Goal: Navigation & Orientation: Find specific page/section

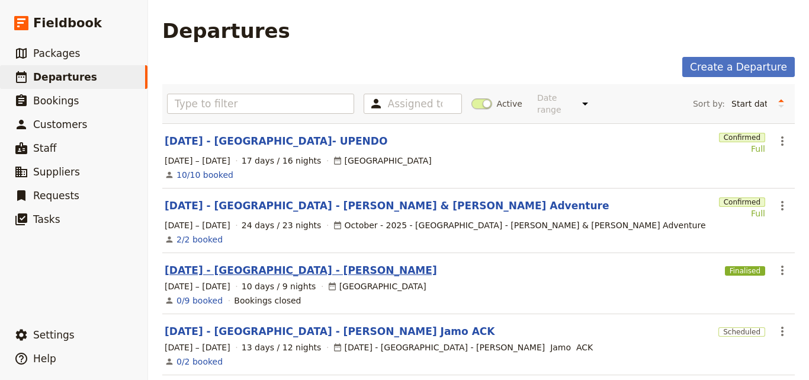
click at [229, 263] on link "[DATE] - [GEOGRAPHIC_DATA] - [PERSON_NAME]" at bounding box center [301, 270] width 273 height 14
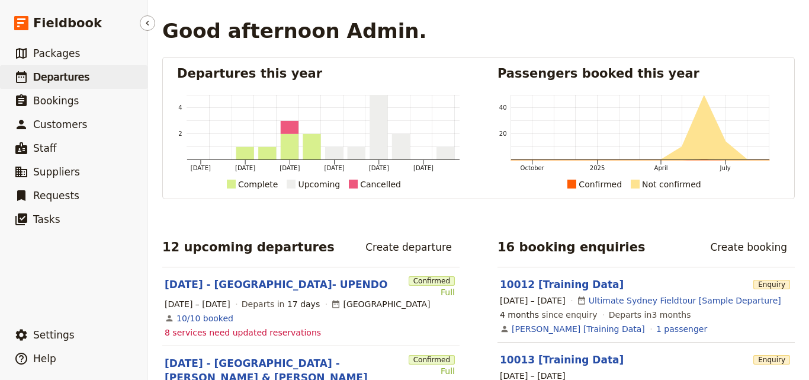
click at [44, 82] on span "Departures" at bounding box center [61, 77] width 56 height 12
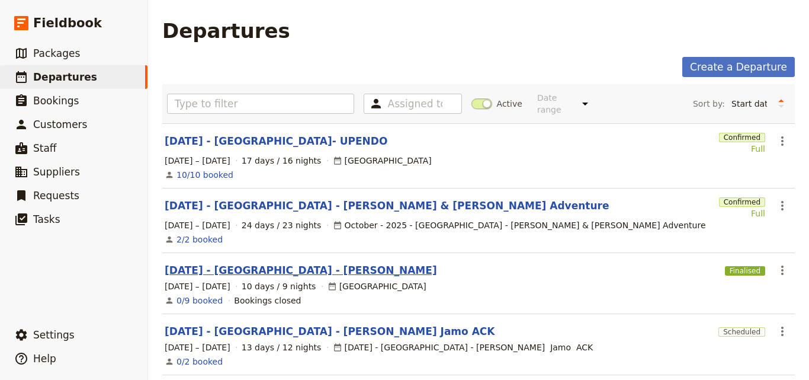
click at [267, 263] on link "[DATE] - [GEOGRAPHIC_DATA] - [PERSON_NAME]" at bounding box center [301, 270] width 273 height 14
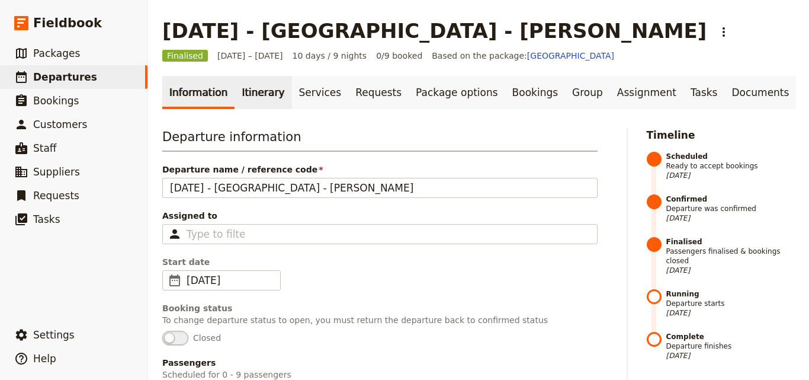
click at [250, 90] on link "Itinerary" at bounding box center [263, 92] width 57 height 33
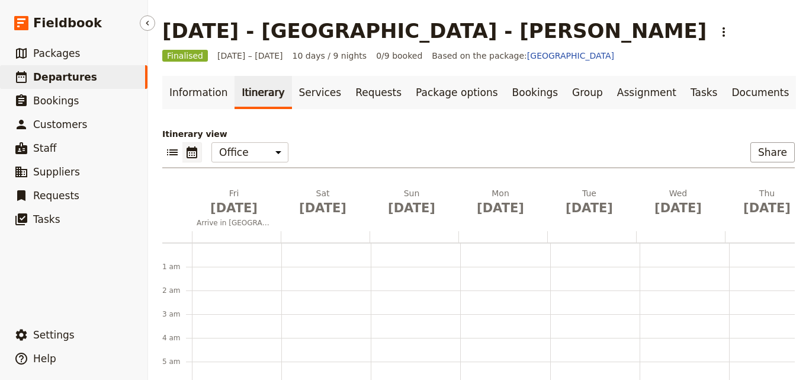
click at [50, 74] on span "Departures" at bounding box center [65, 77] width 64 height 12
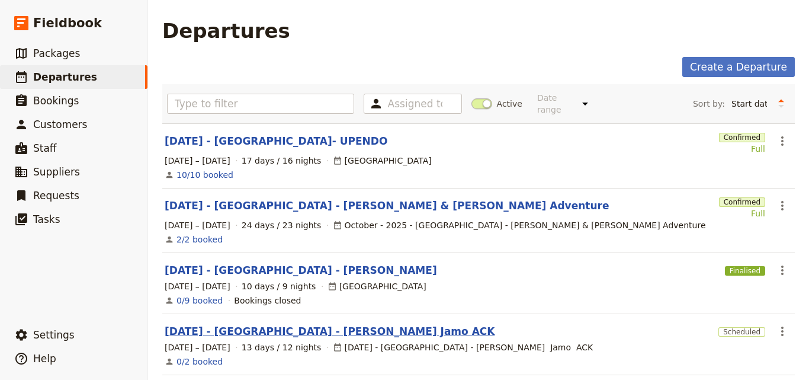
click at [253, 324] on link "[DATE] - [GEOGRAPHIC_DATA] - [PERSON_NAME] Jamo ACK" at bounding box center [330, 331] width 330 height 14
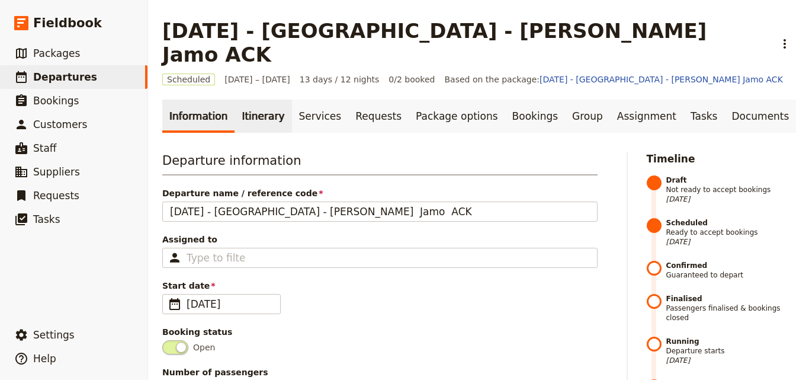
click at [244, 100] on link "Itinerary" at bounding box center [263, 116] width 57 height 33
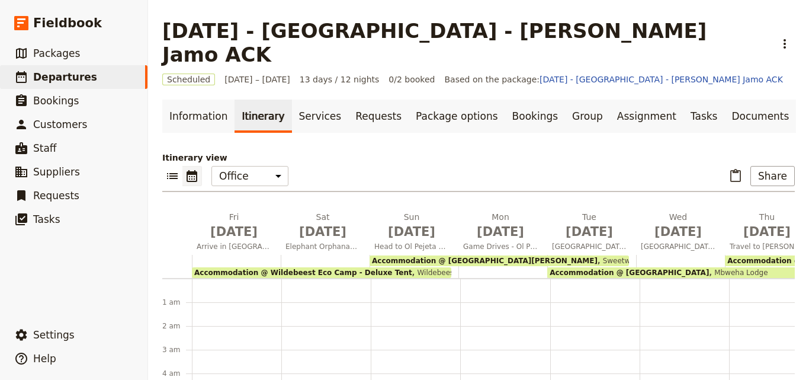
scroll to position [130, 0]
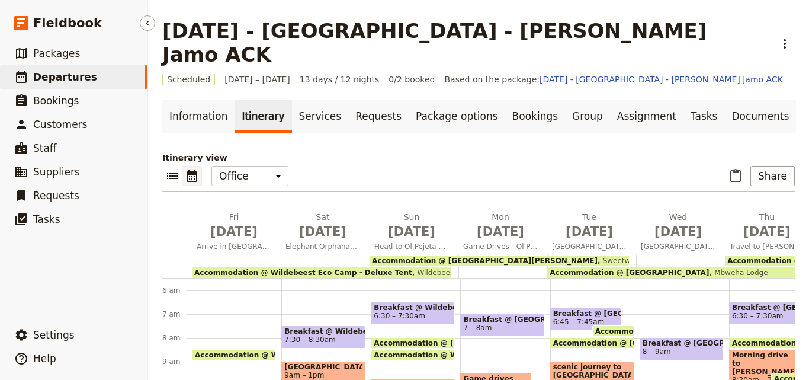
click at [102, 82] on link "​ Departures" at bounding box center [74, 77] width 148 height 24
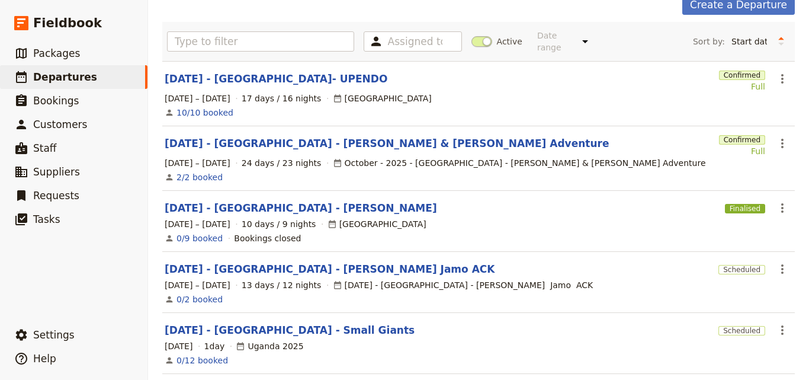
scroll to position [118, 0]
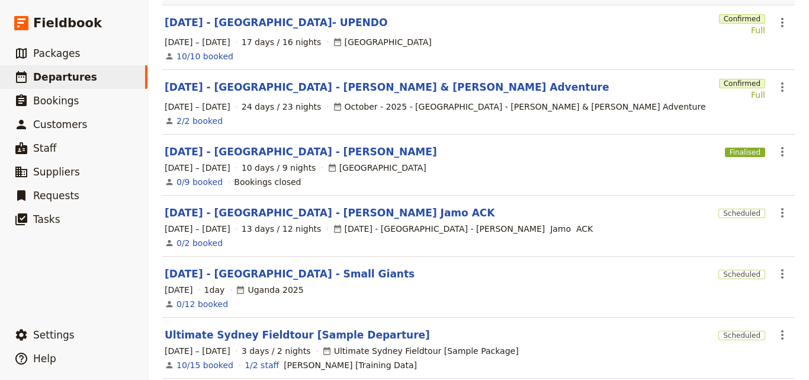
click at [513, 267] on div "[DATE] - [GEOGRAPHIC_DATA] - Small Giants" at bounding box center [439, 274] width 549 height 14
click at [239, 206] on link "[DATE] - [GEOGRAPHIC_DATA] - [PERSON_NAME] Jamo ACK" at bounding box center [330, 213] width 330 height 14
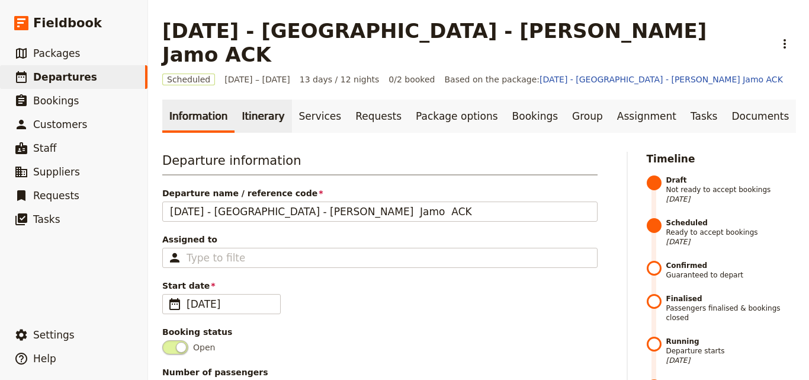
click at [242, 108] on link "Itinerary" at bounding box center [263, 116] width 57 height 33
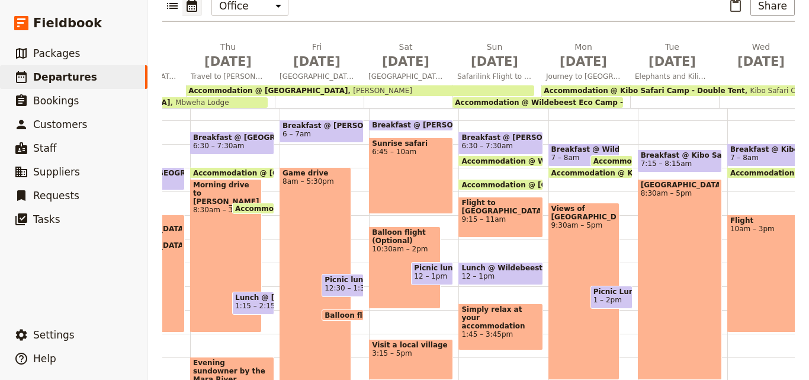
scroll to position [0, 576]
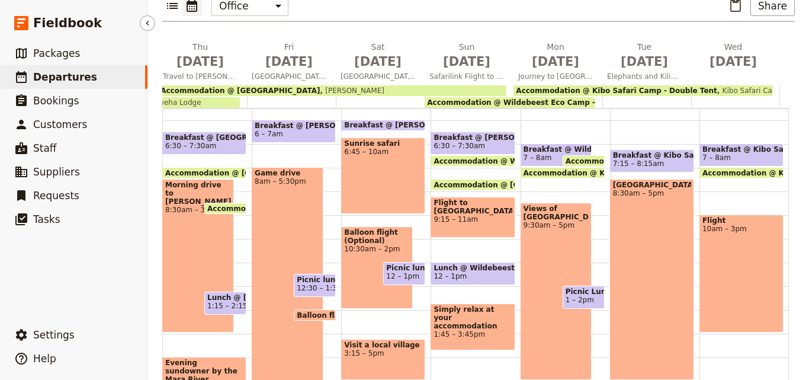
click at [66, 81] on span "Departures" at bounding box center [65, 77] width 64 height 12
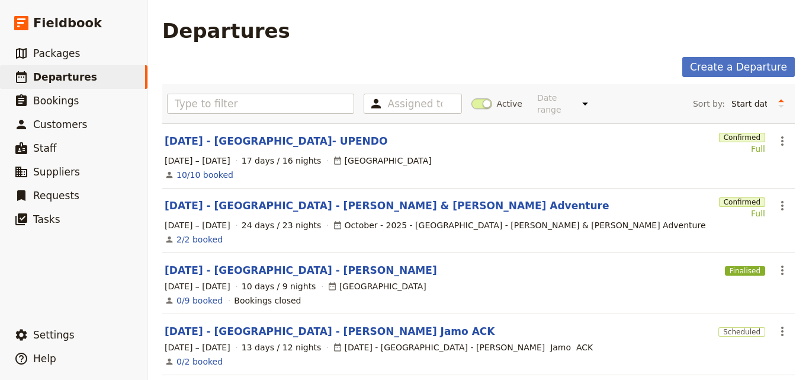
scroll to position [178, 0]
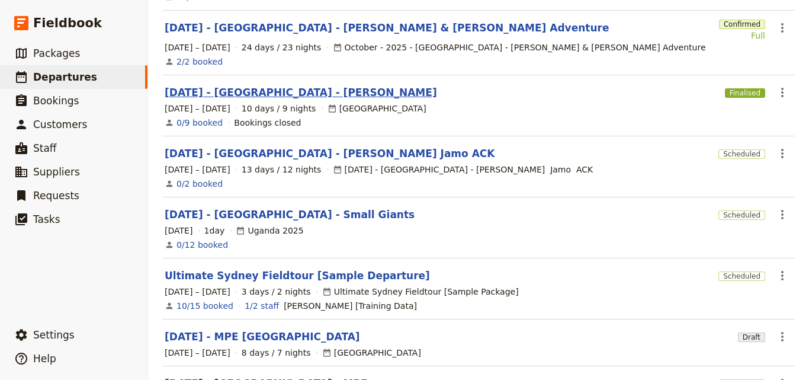
click at [243, 85] on link "[DATE] - [GEOGRAPHIC_DATA] - [PERSON_NAME]" at bounding box center [301, 92] width 273 height 14
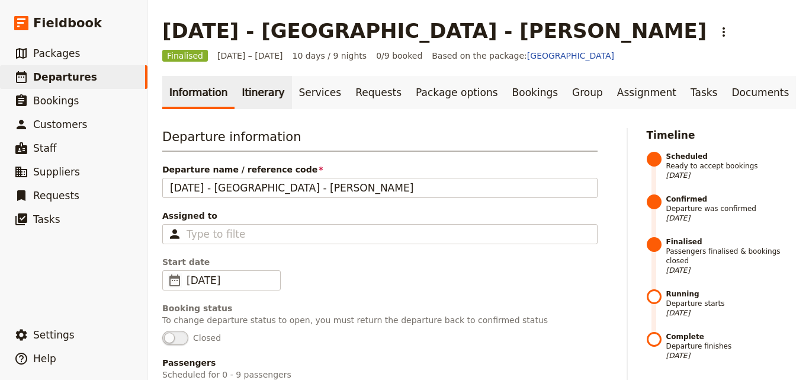
click at [243, 97] on link "Itinerary" at bounding box center [263, 92] width 57 height 33
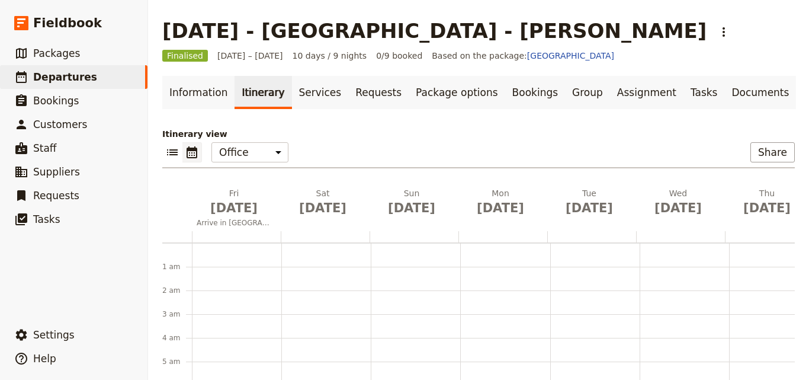
scroll to position [154, 0]
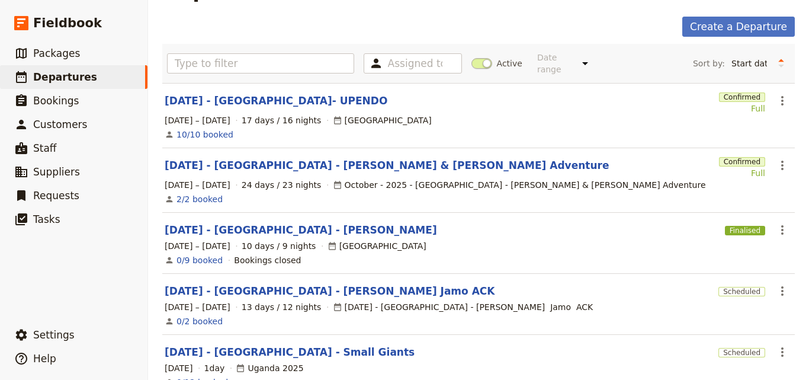
scroll to position [59, 0]
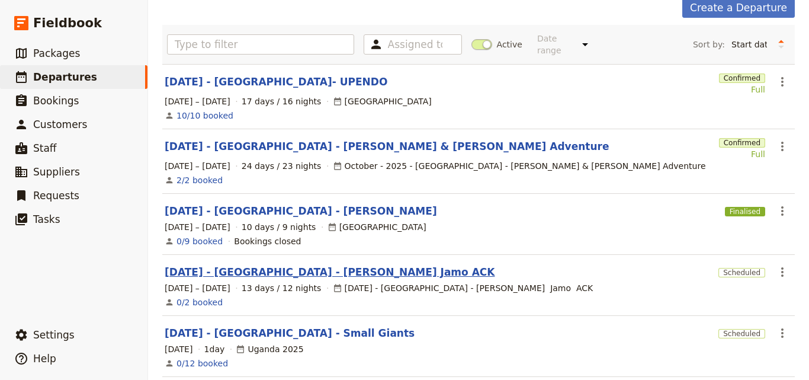
click at [263, 265] on link "[DATE] - [GEOGRAPHIC_DATA] - [PERSON_NAME] Jamo ACK" at bounding box center [330, 272] width 330 height 14
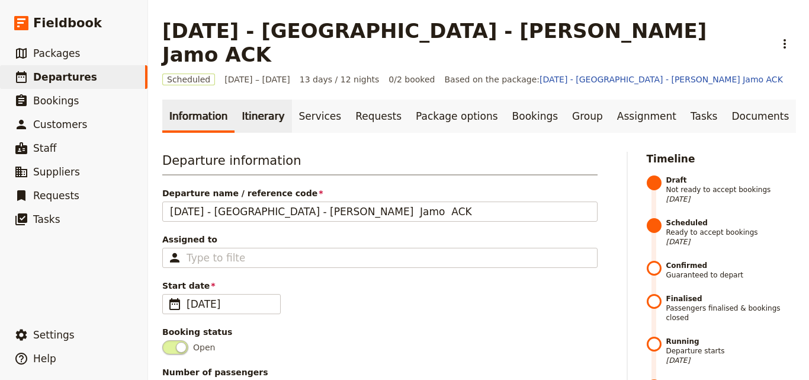
click at [263, 100] on link "Itinerary" at bounding box center [263, 116] width 57 height 33
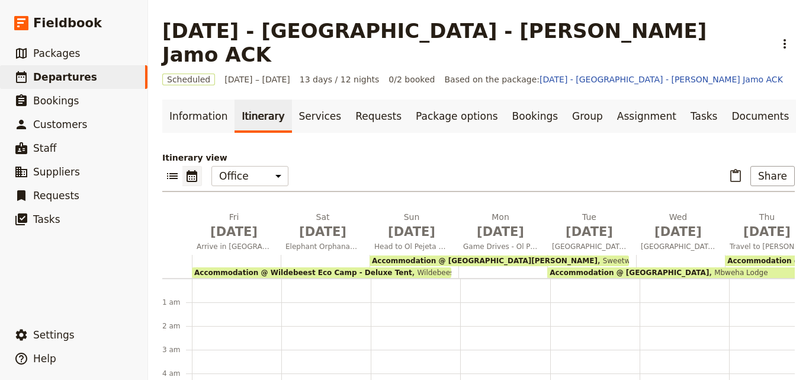
scroll to position [130, 0]
